Goal: Entertainment & Leisure: Consume media (video, audio)

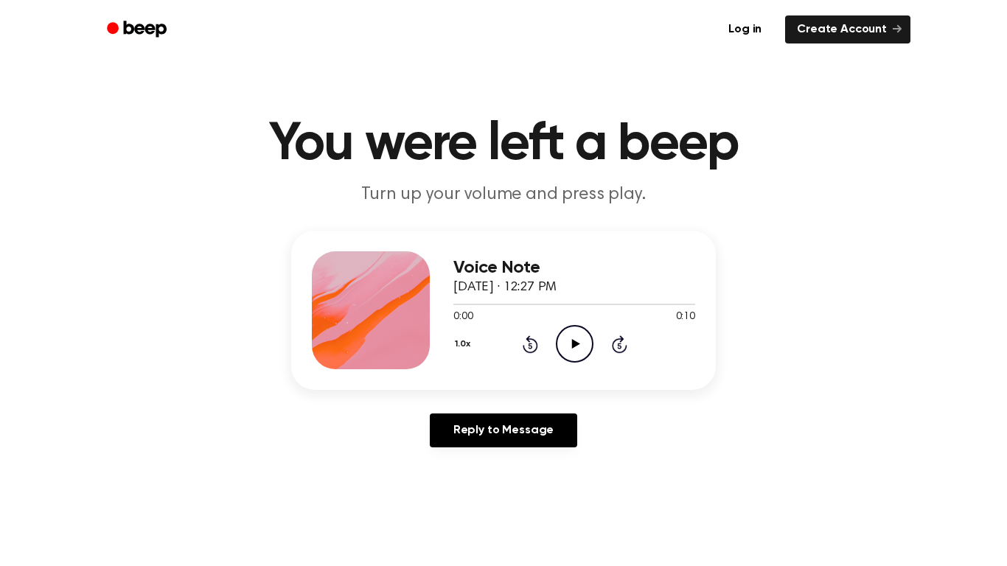
click at [587, 332] on circle at bounding box center [575, 344] width 36 height 36
click at [585, 349] on icon "Play Audio" at bounding box center [575, 344] width 38 height 38
click at [570, 334] on icon "Play Audio" at bounding box center [575, 344] width 38 height 38
click at [557, 351] on circle at bounding box center [575, 344] width 36 height 36
click at [571, 338] on icon "Play Audio" at bounding box center [575, 344] width 38 height 38
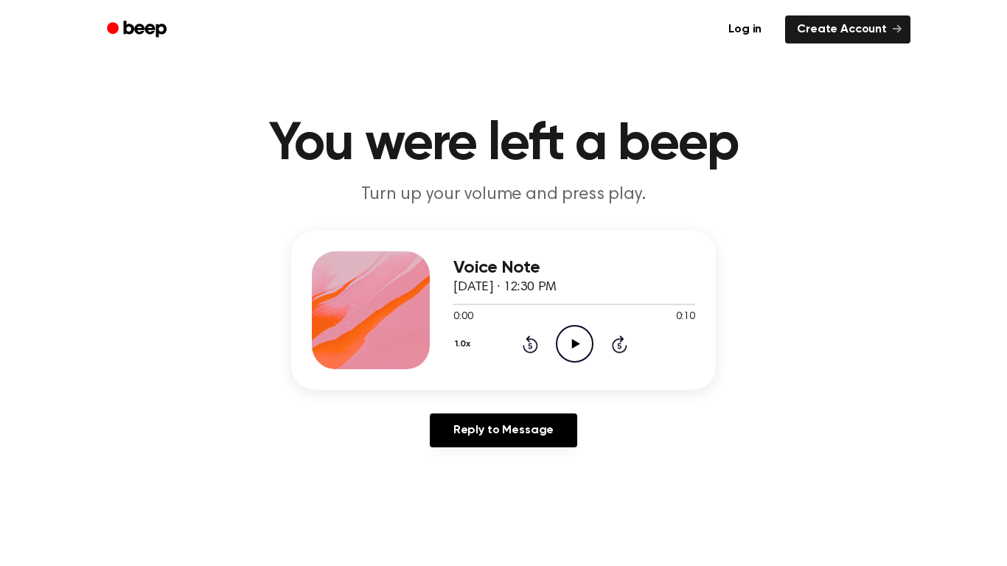
click at [579, 363] on div "Voice Note September 21, 2025 · 12:30 PM 0:00 0:10 Your browser does not suppor…" at bounding box center [574, 310] width 242 height 118
click at [574, 344] on icon at bounding box center [575, 344] width 8 height 10
click at [571, 322] on div "0:08 0:10" at bounding box center [574, 317] width 242 height 15
click at [571, 335] on icon "Pause Audio" at bounding box center [575, 344] width 38 height 38
click at [533, 341] on icon "Rewind 5 seconds" at bounding box center [530, 344] width 16 height 19
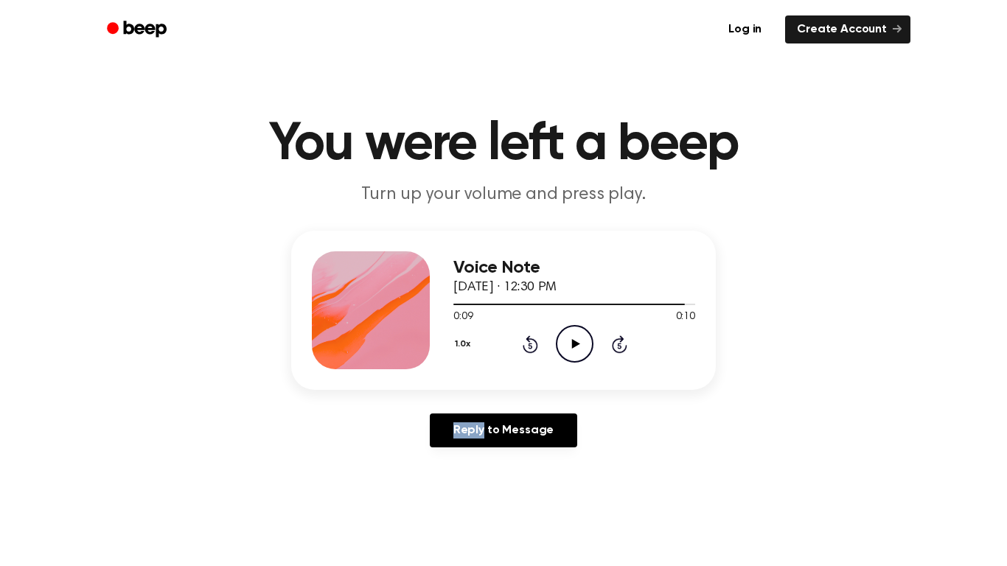
click at [533, 341] on icon "Rewind 5 seconds" at bounding box center [530, 344] width 16 height 19
click at [571, 365] on div "Voice Note September 21, 2025 · 12:30 PM 0:00 0:10 Your browser does not suppor…" at bounding box center [574, 310] width 242 height 118
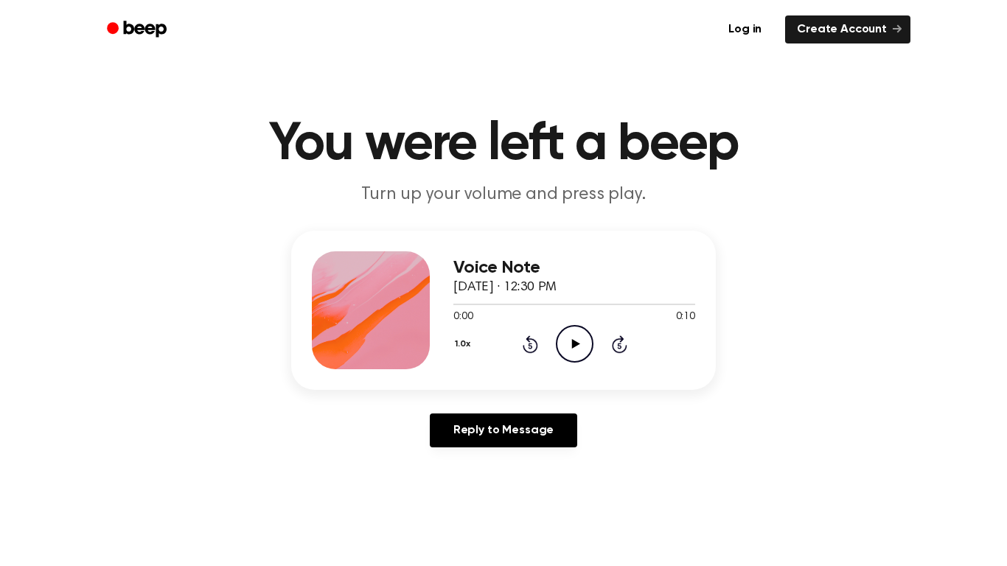
click at [582, 345] on icon "Play Audio" at bounding box center [575, 344] width 38 height 38
click at [582, 345] on icon "Pause Audio" at bounding box center [575, 344] width 38 height 38
click at [582, 334] on icon "Play Audio" at bounding box center [575, 344] width 38 height 38
click at [572, 355] on icon "Play Audio" at bounding box center [575, 344] width 38 height 38
click at [587, 328] on icon "Play Audio" at bounding box center [575, 344] width 38 height 38
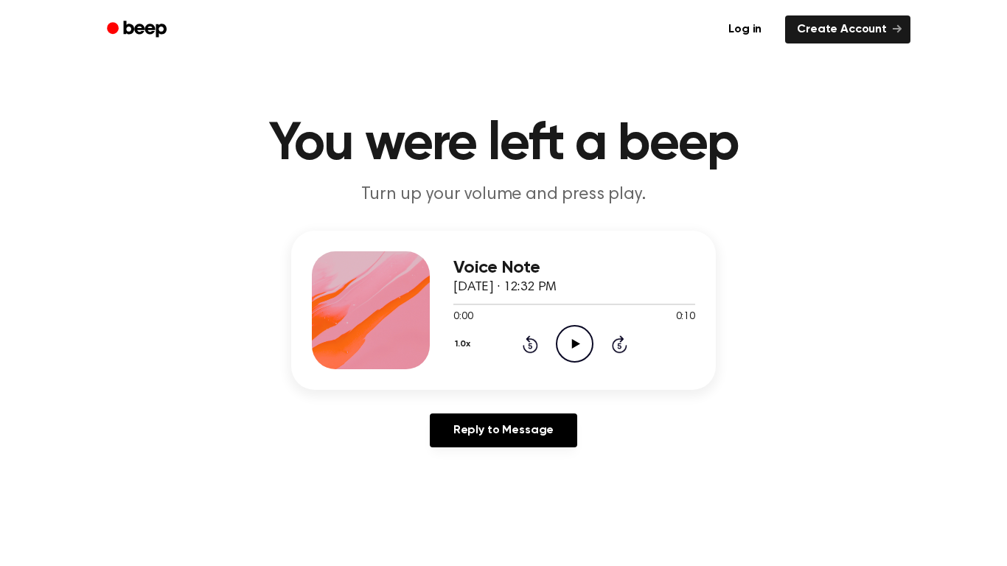
click at [563, 337] on icon "Play Audio" at bounding box center [575, 344] width 38 height 38
click at [571, 346] on icon "Play Audio" at bounding box center [575, 344] width 38 height 38
click at [562, 342] on icon "Play Audio" at bounding box center [575, 344] width 38 height 38
click at [585, 346] on icon "Play Audio" at bounding box center [575, 344] width 38 height 38
click at [580, 355] on icon "Play Audio" at bounding box center [575, 344] width 38 height 38
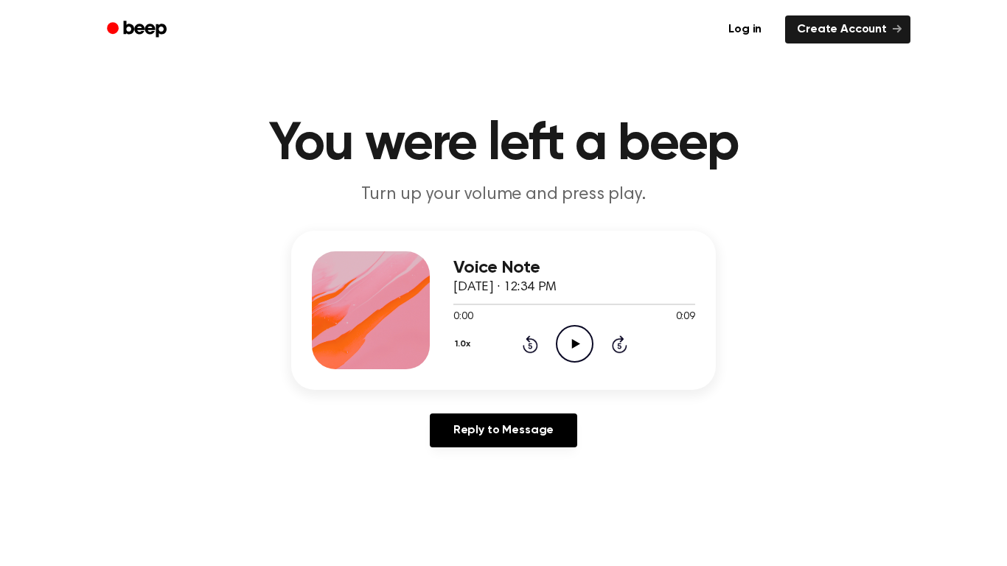
click at [569, 338] on icon "Play Audio" at bounding box center [575, 344] width 38 height 38
click at [567, 349] on icon "Play Audio" at bounding box center [575, 344] width 38 height 38
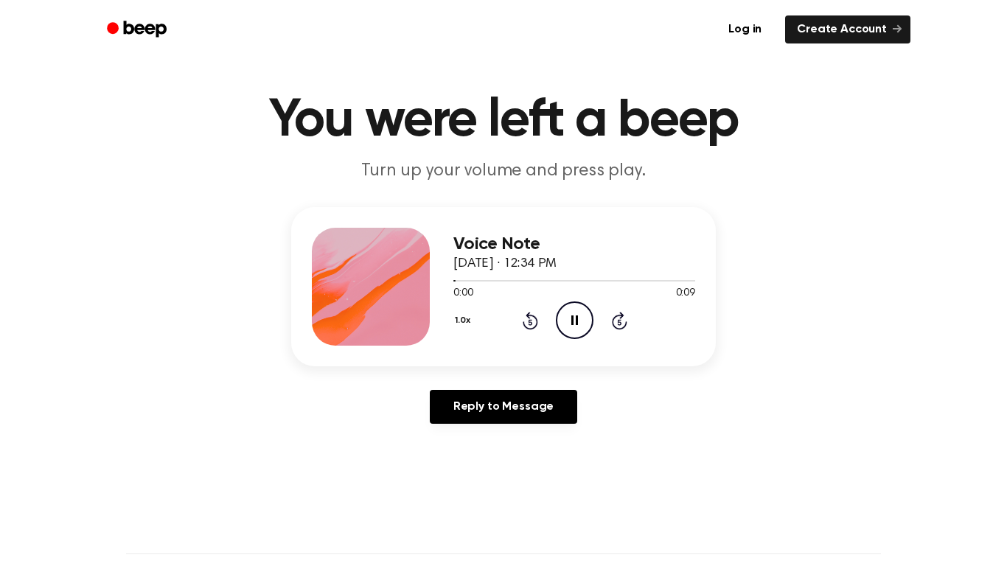
click at [2, 480] on main "You were left a beep Turn up your volume and press play. Voice Note September 2…" at bounding box center [503, 430] width 1007 height 909
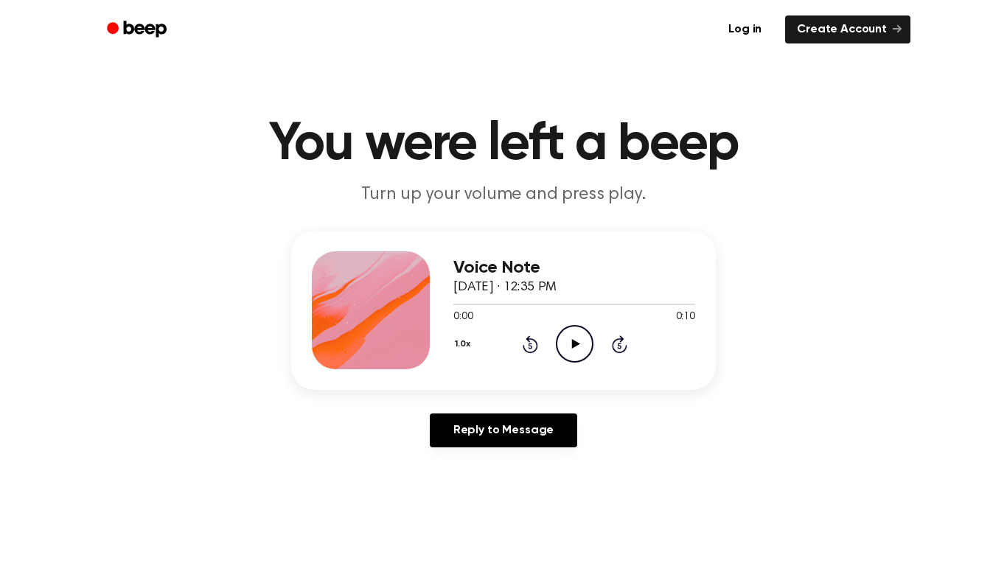
click at [576, 348] on icon "Play Audio" at bounding box center [575, 344] width 38 height 38
click at [557, 344] on circle at bounding box center [575, 344] width 36 height 36
click at [583, 328] on circle at bounding box center [575, 344] width 36 height 36
click at [560, 342] on icon "Play Audio" at bounding box center [575, 344] width 38 height 38
click at [560, 342] on icon "Pause Audio" at bounding box center [575, 344] width 38 height 38
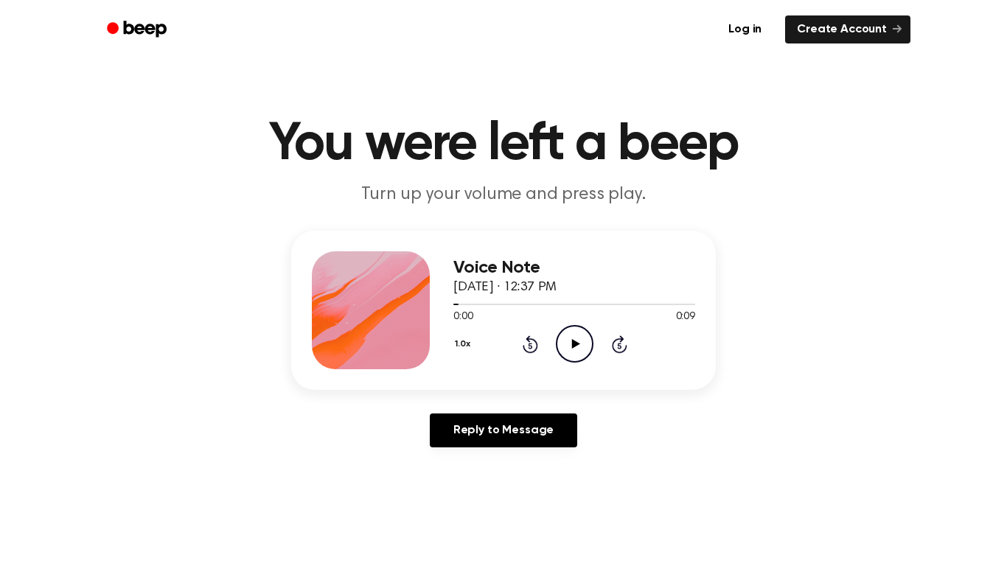
click at [563, 264] on h3 "Voice Note" at bounding box center [574, 268] width 242 height 20
click at [579, 330] on icon "Play Audio" at bounding box center [575, 344] width 38 height 38
click at [618, 220] on main "You were left a beep Turn up your volume and press play. Voice Note September 2…" at bounding box center [503, 454] width 1007 height 909
click at [587, 358] on icon "Play Audio" at bounding box center [575, 344] width 38 height 38
click at [565, 346] on icon "Play Audio" at bounding box center [575, 344] width 38 height 38
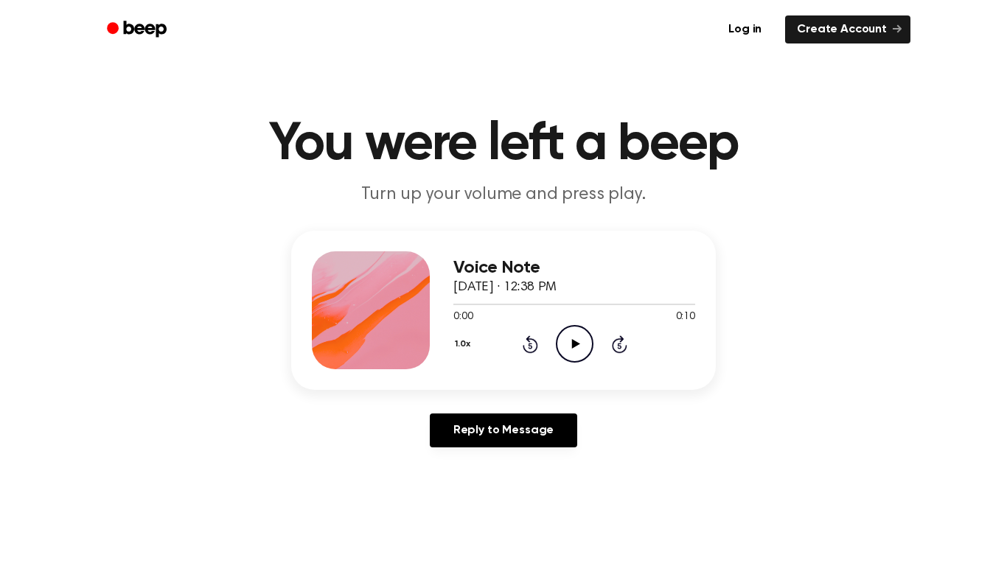
click at [587, 349] on icon "Play Audio" at bounding box center [575, 344] width 38 height 38
click at [560, 344] on icon "Play Audio" at bounding box center [575, 344] width 38 height 38
